Goal: Information Seeking & Learning: Learn about a topic

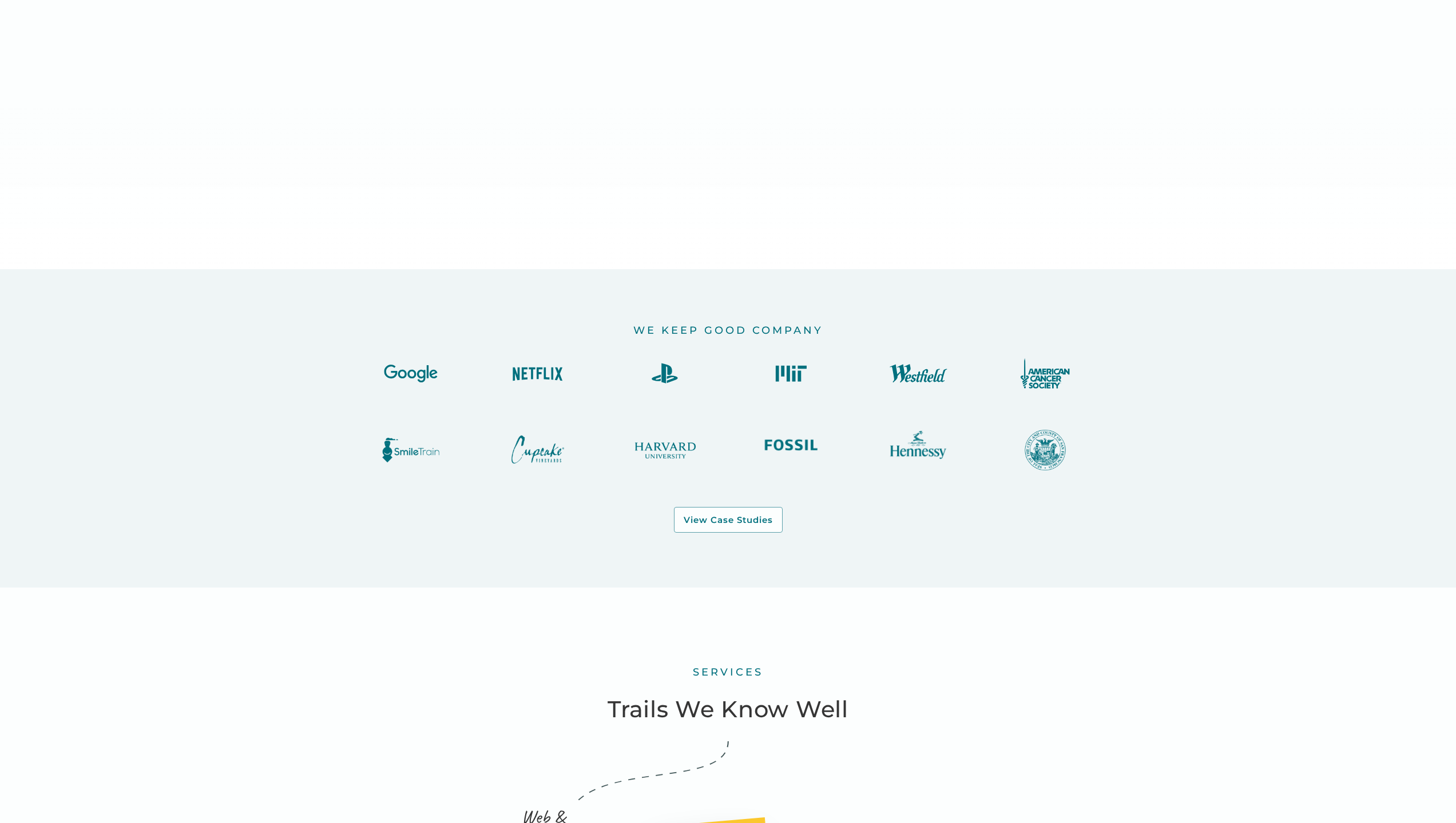
scroll to position [1787, 0]
click at [657, 385] on img at bounding box center [665, 375] width 69 height 31
click at [706, 517] on div "View Case Studies" at bounding box center [728, 523] width 89 height 12
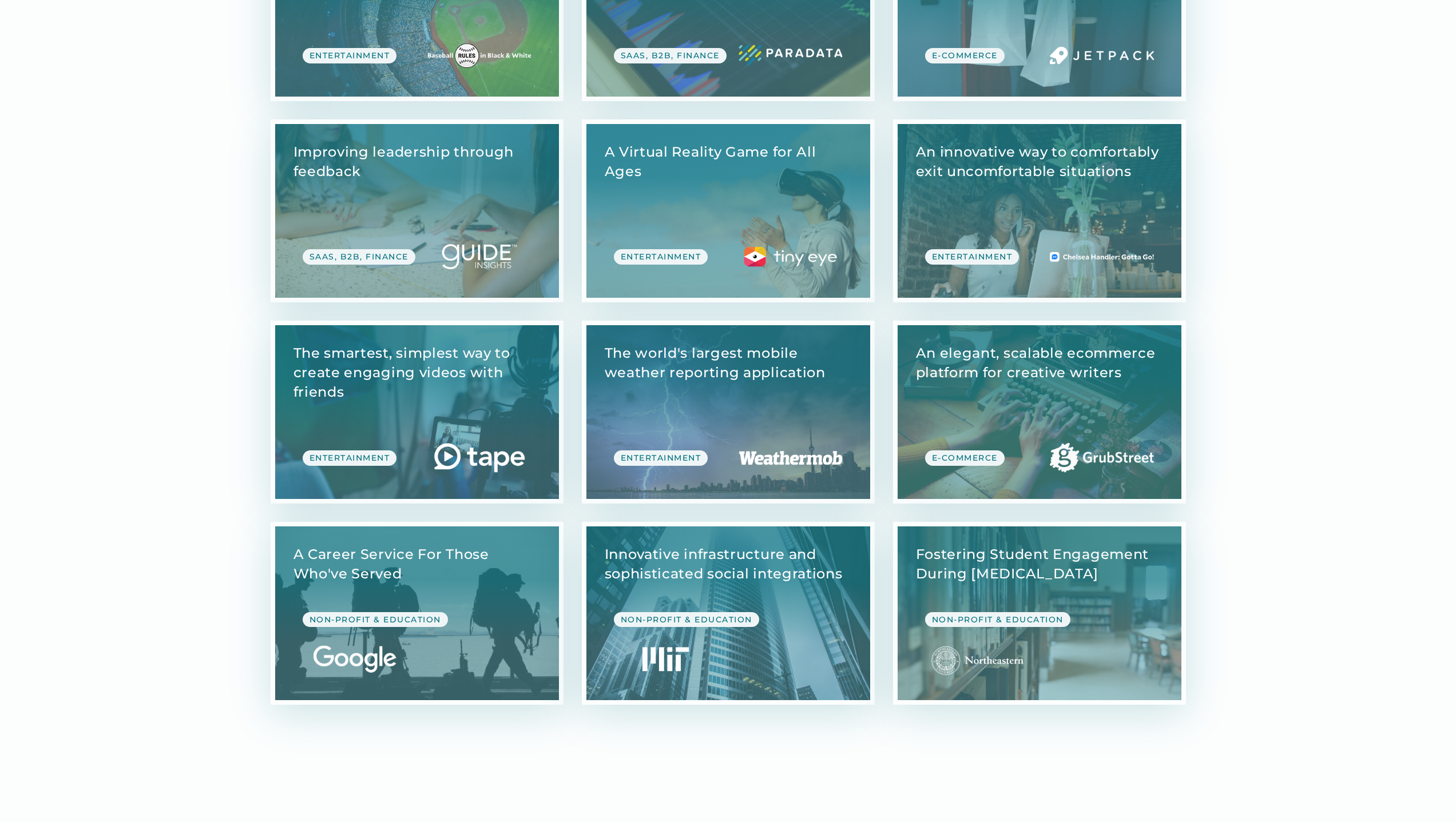
scroll to position [3006, 0]
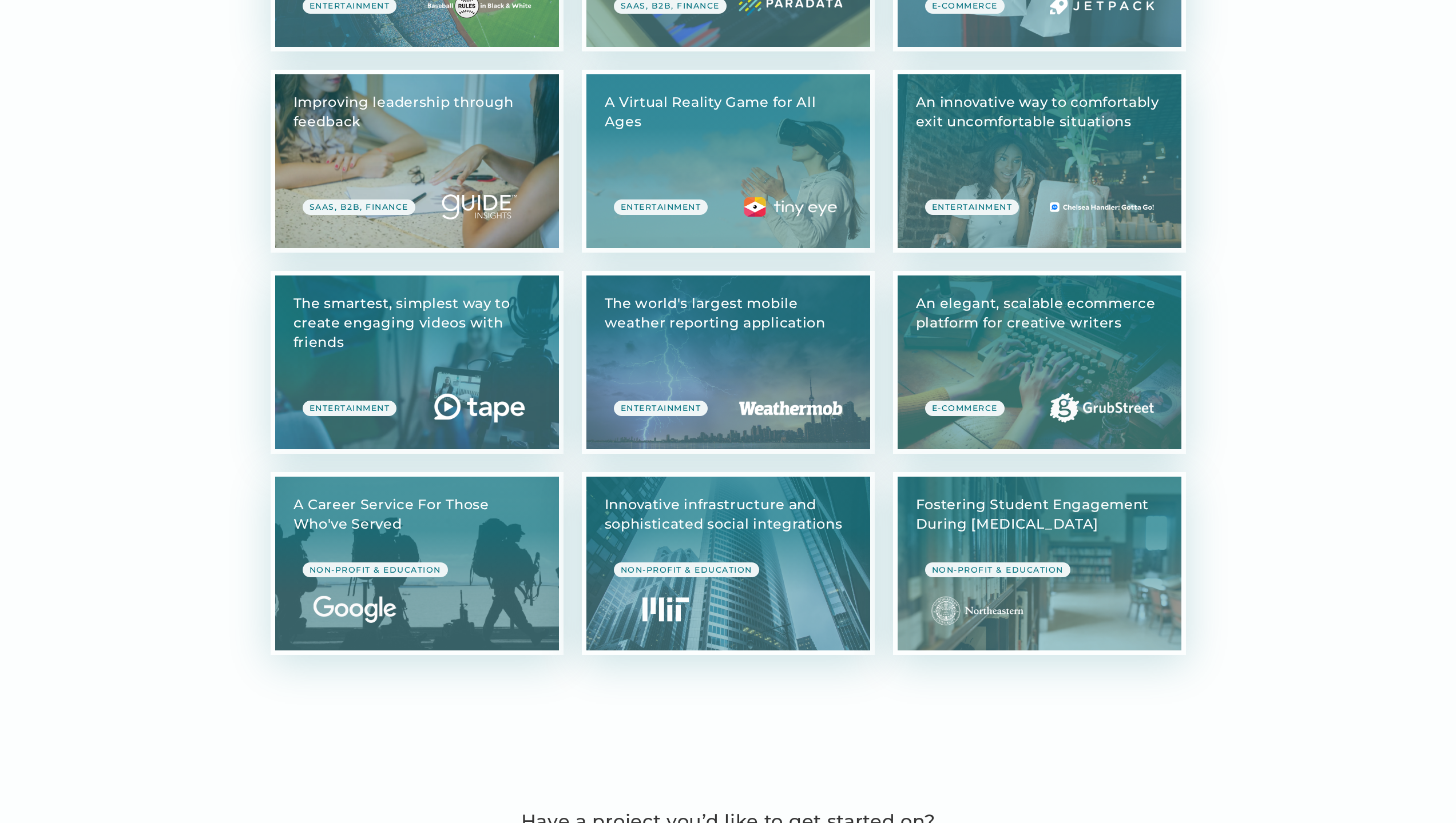
click at [449, 143] on link "View Case Study" at bounding box center [418, 161] width 284 height 174
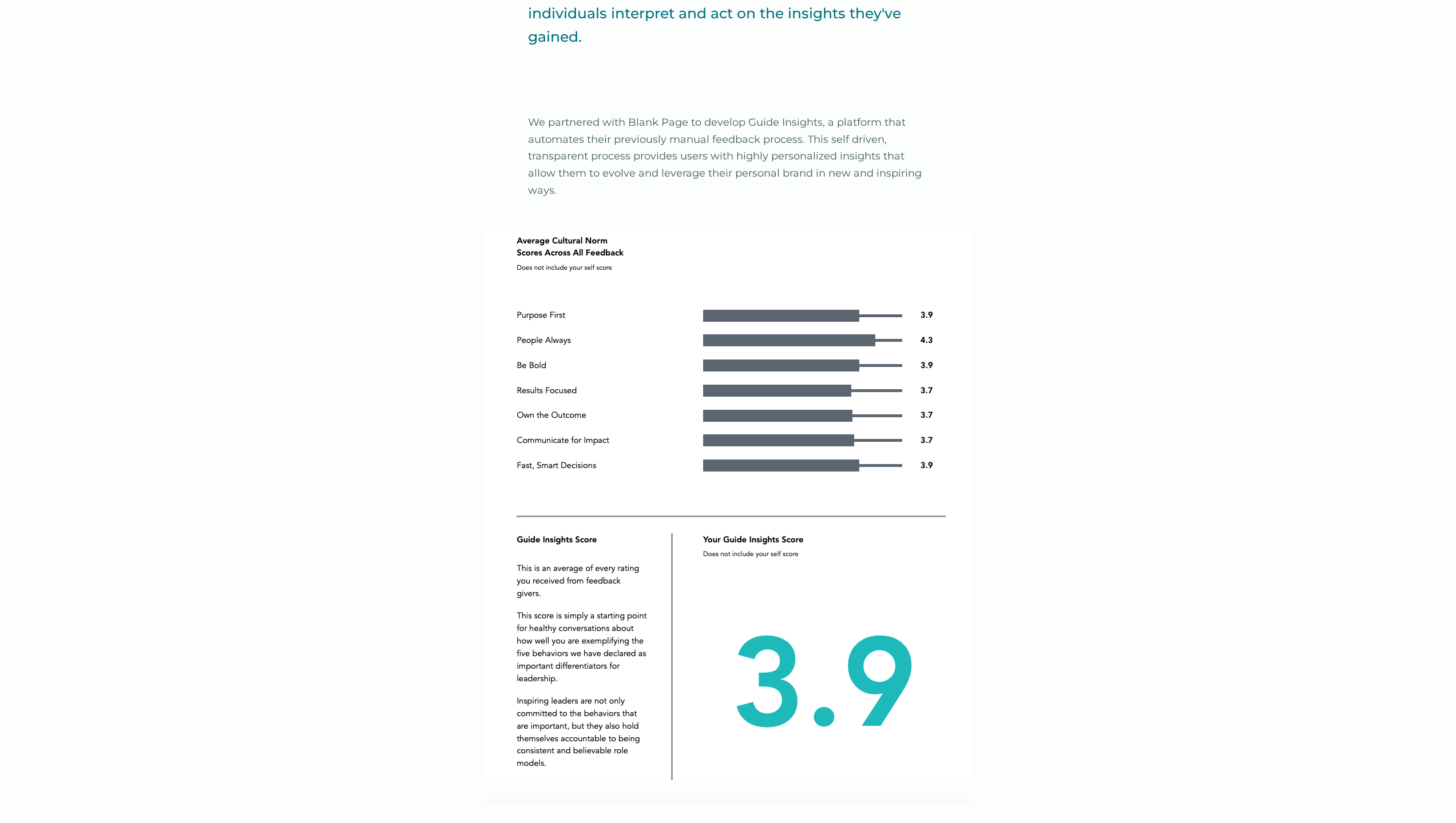
scroll to position [811, 0]
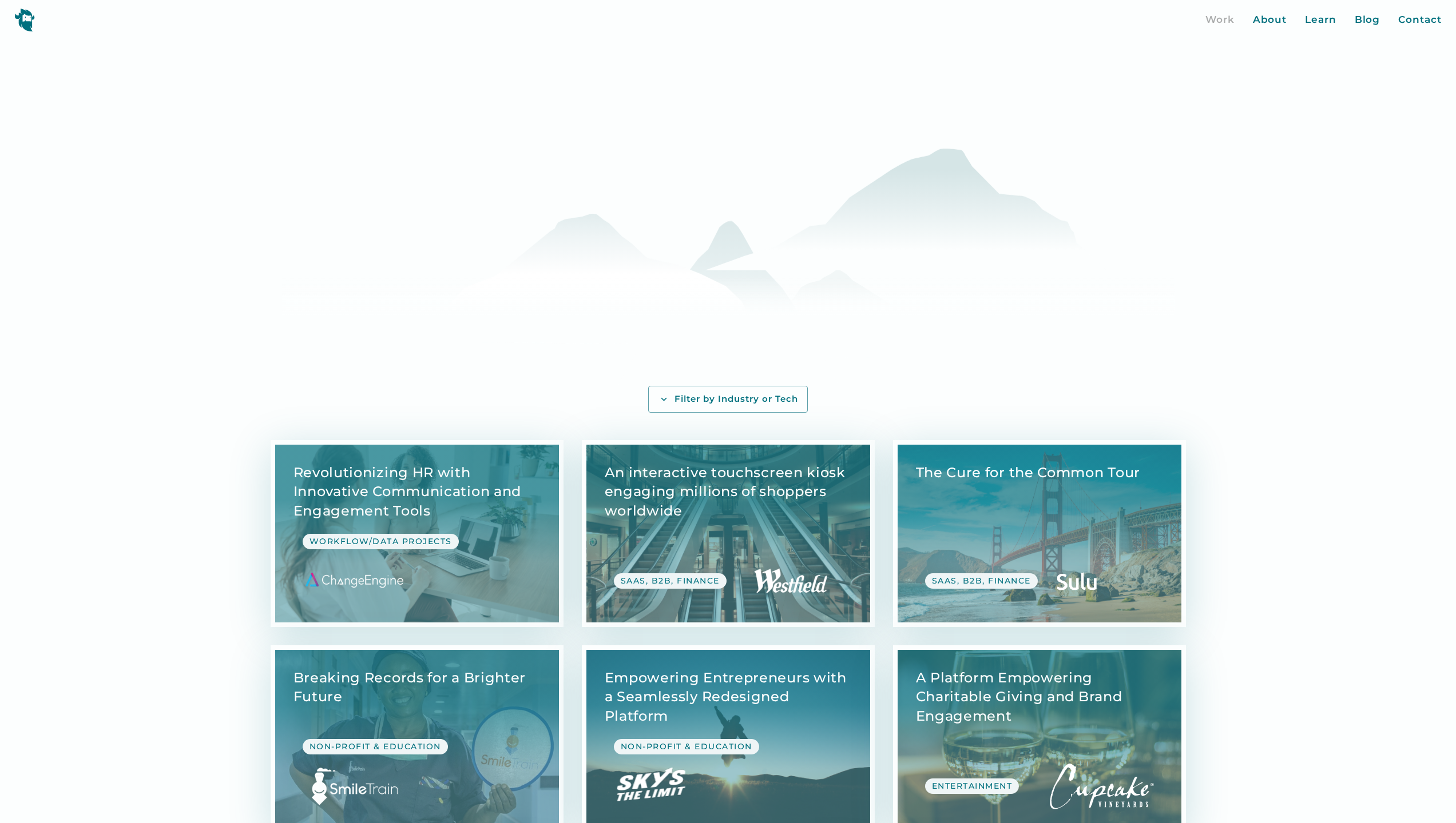
scroll to position [3208, 0]
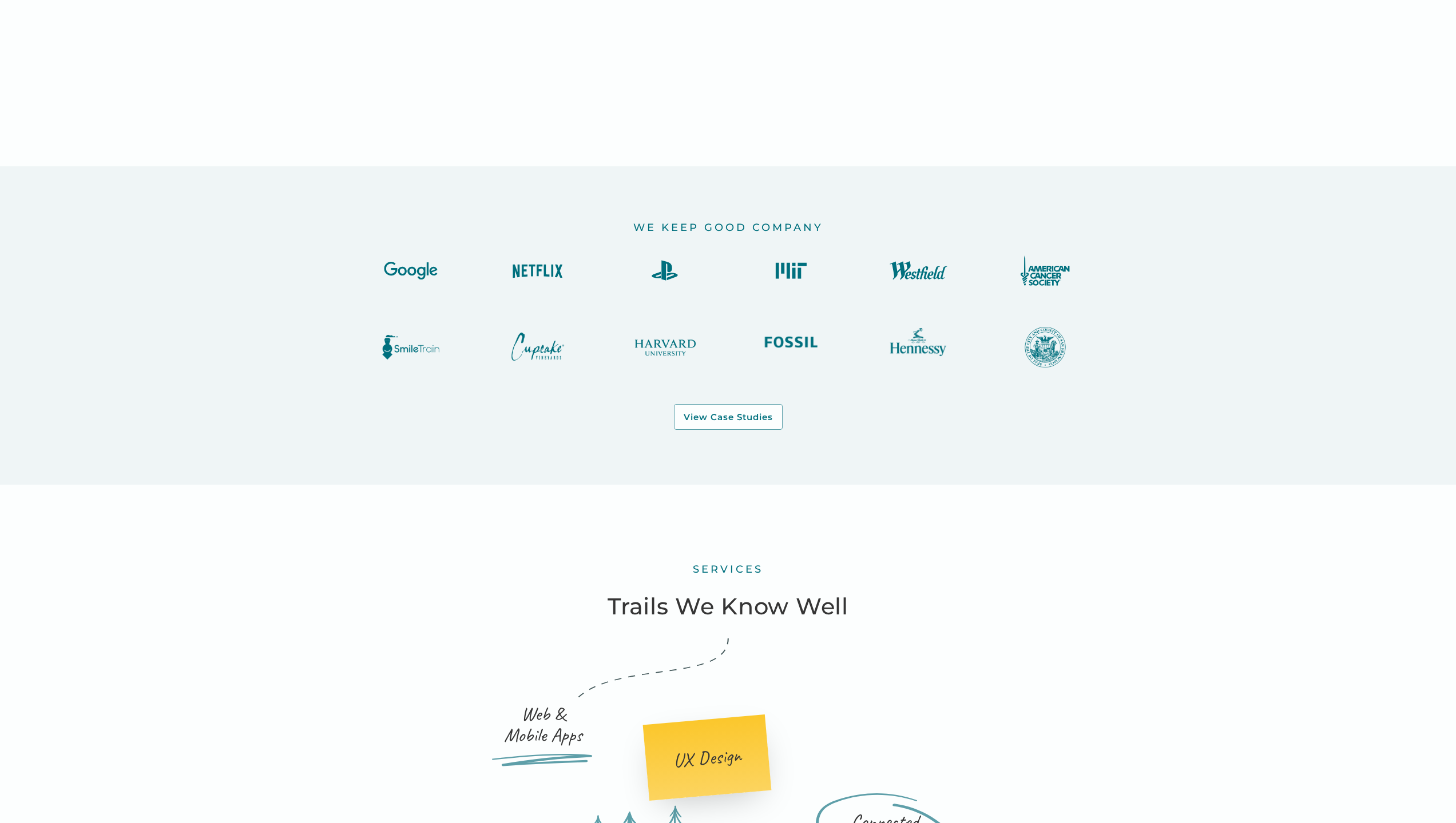
scroll to position [1861, 0]
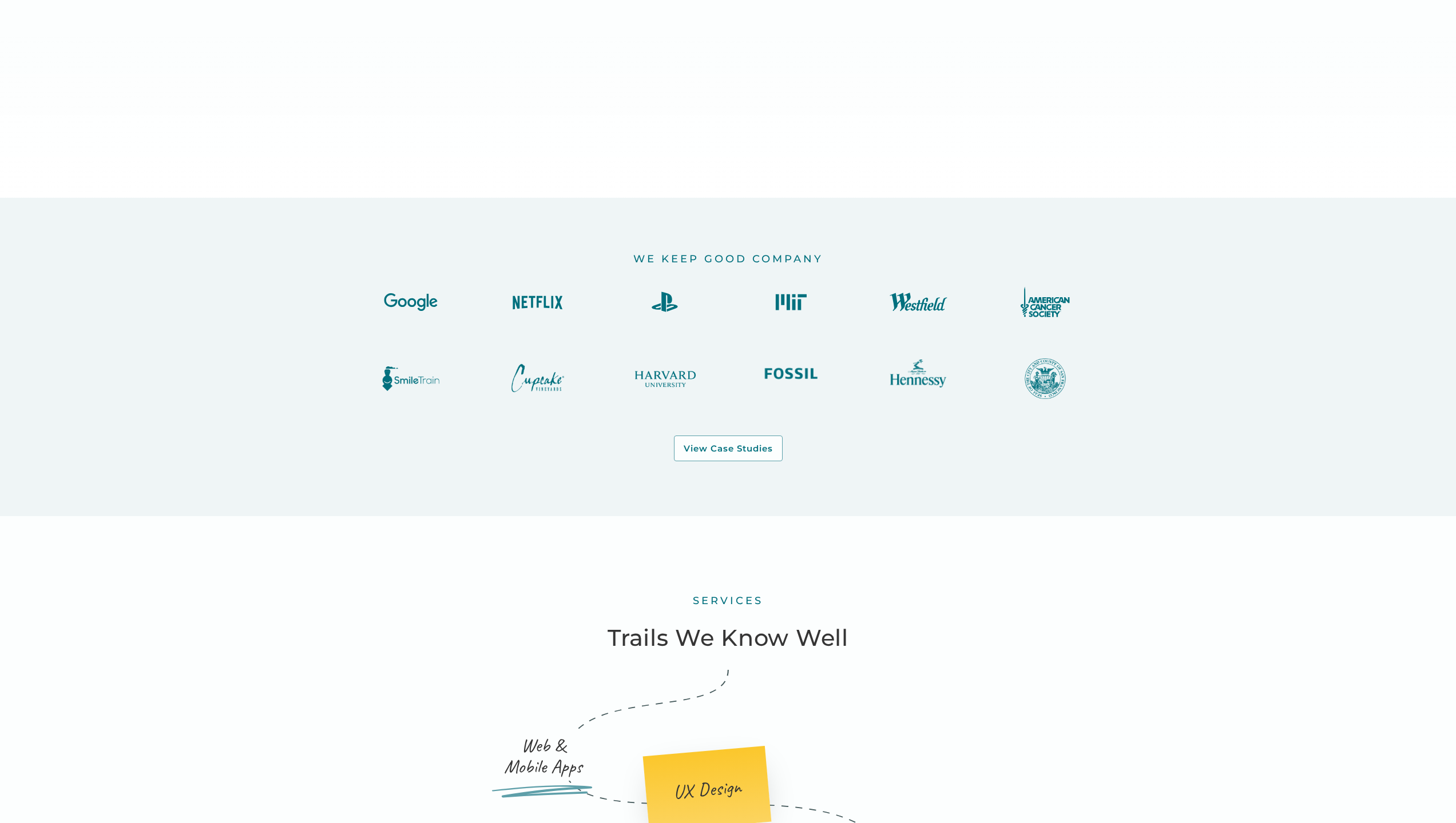
click at [657, 313] on img at bounding box center [665, 301] width 69 height 31
click at [792, 304] on img at bounding box center [791, 301] width 69 height 31
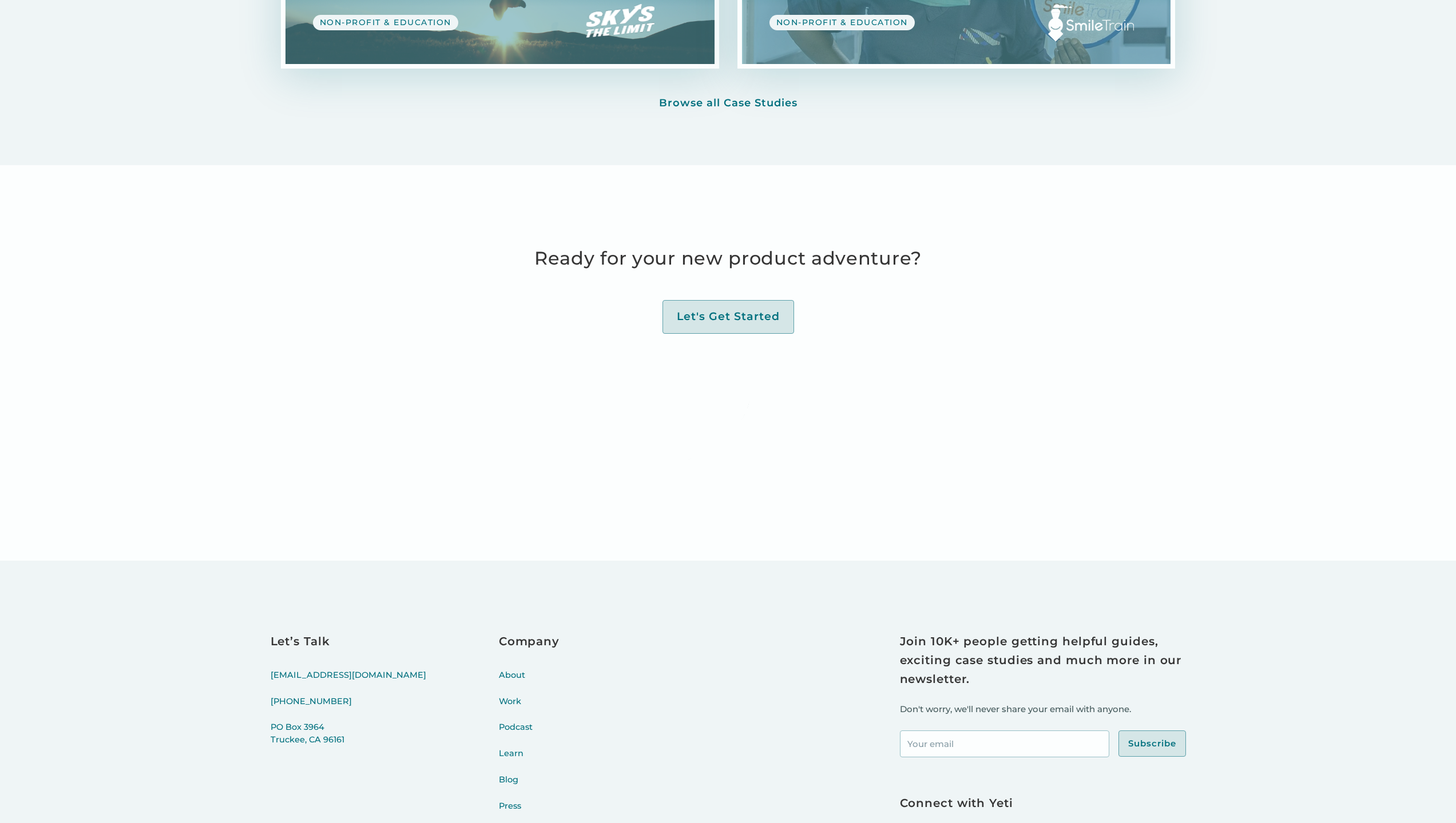
scroll to position [5283, 0]
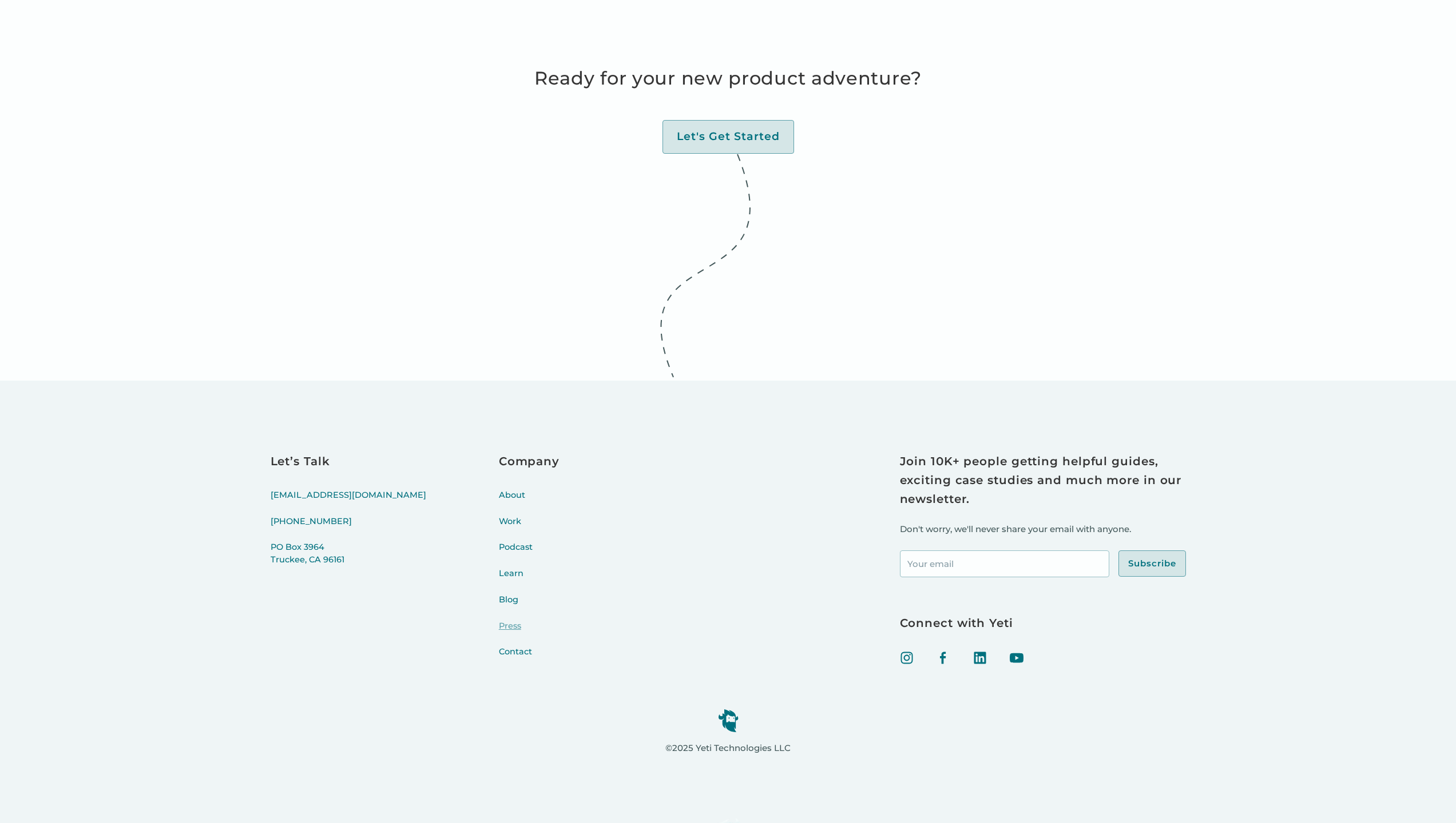
click at [499, 621] on link "Press" at bounding box center [529, 633] width 60 height 26
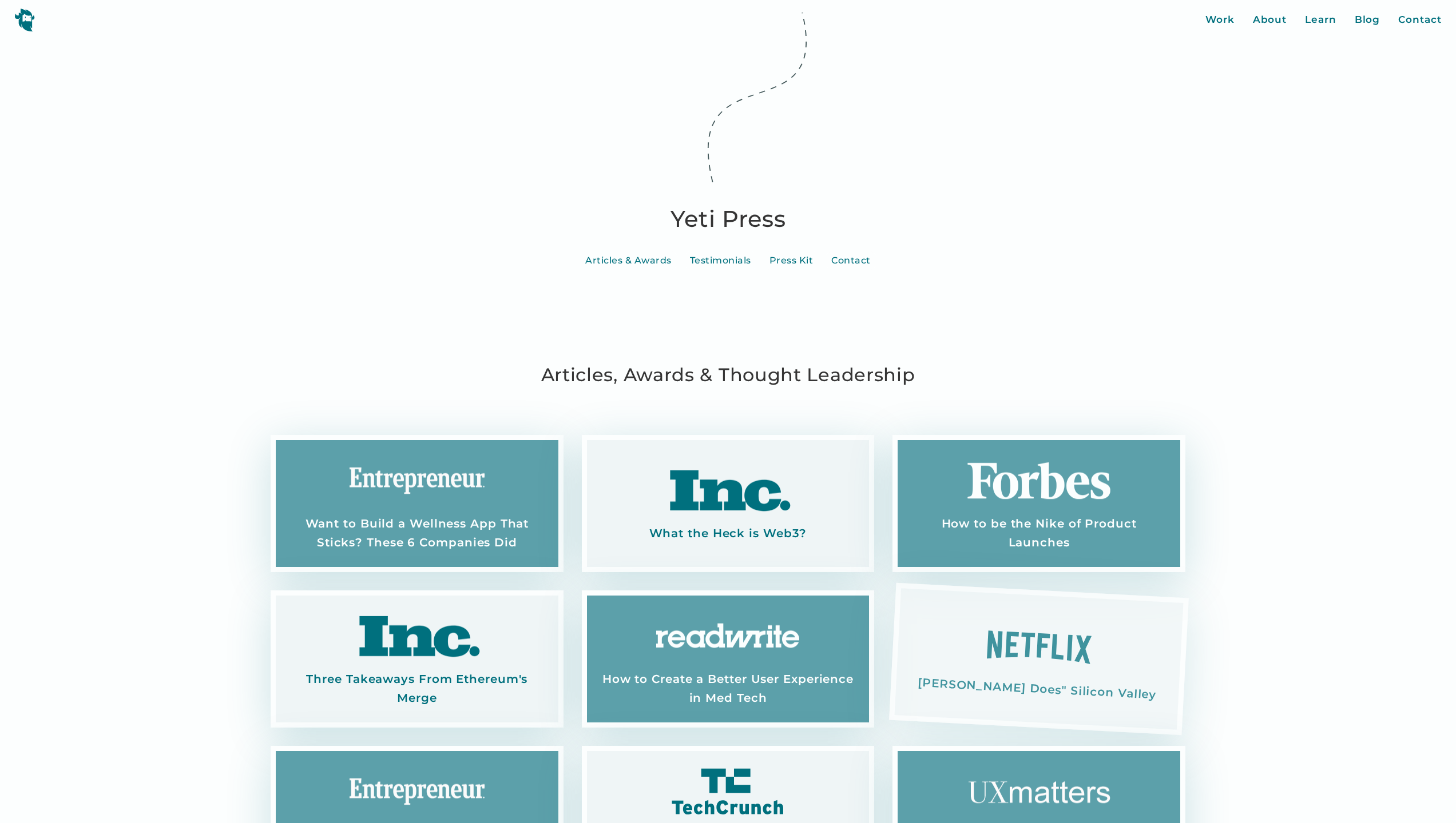
click at [1077, 680] on link "[PERSON_NAME] Does" Silicon Valley" at bounding box center [1038, 659] width 299 height 152
